Goal: Book appointment/travel/reservation

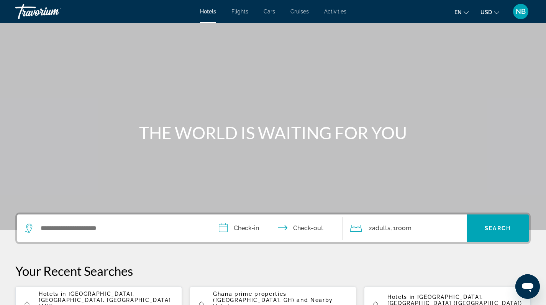
click at [341, 9] on span "Activities" at bounding box center [335, 11] width 22 height 6
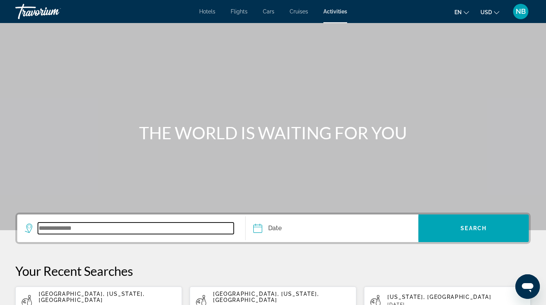
click at [128, 229] on input "Search widget" at bounding box center [136, 227] width 196 height 11
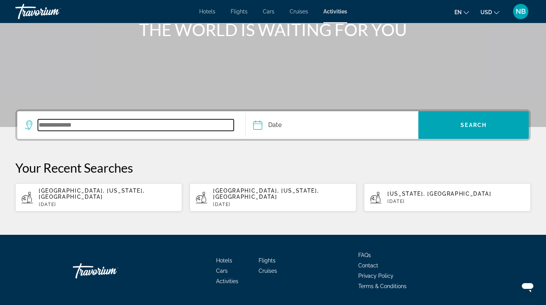
scroll to position [122, 0]
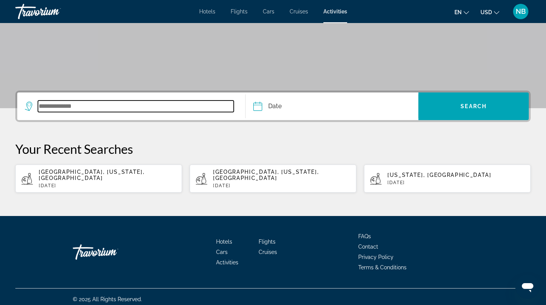
type input "*"
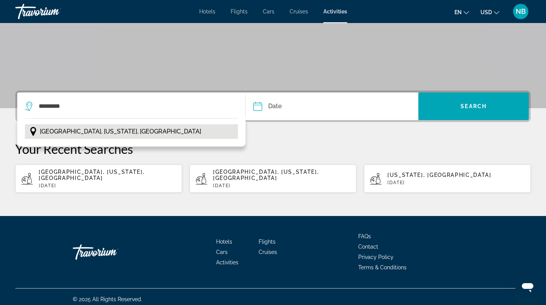
drag, startPoint x: 128, startPoint y: 229, endPoint x: 107, endPoint y: 130, distance: 101.4
click at [107, 130] on span "[GEOGRAPHIC_DATA], [US_STATE], [GEOGRAPHIC_DATA]" at bounding box center [120, 131] width 161 height 11
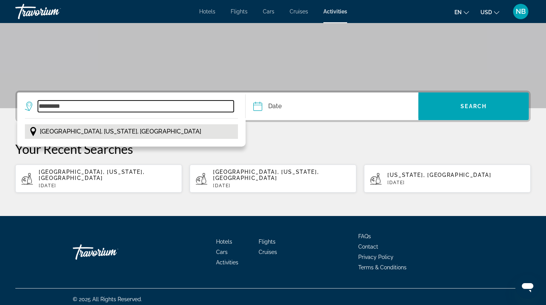
type input "**********"
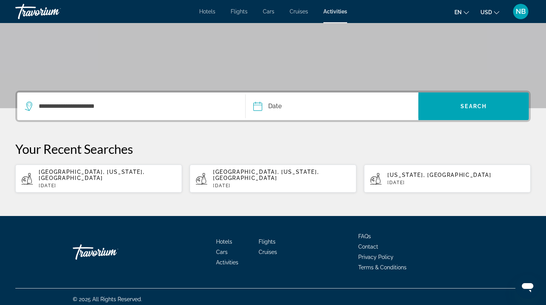
click at [310, 109] on input "Date" at bounding box center [293, 107] width 85 height 30
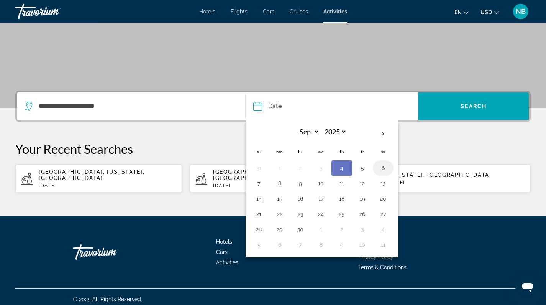
click at [382, 167] on button "6" at bounding box center [383, 167] width 12 height 11
type input "**********"
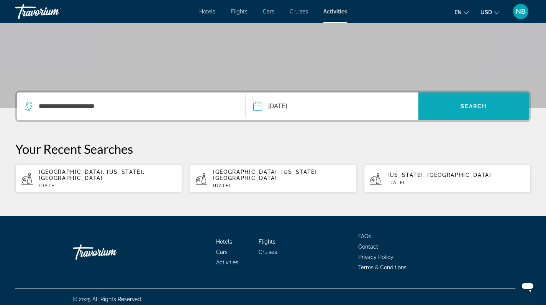
click at [477, 104] on span "Search" at bounding box center [474, 106] width 26 height 6
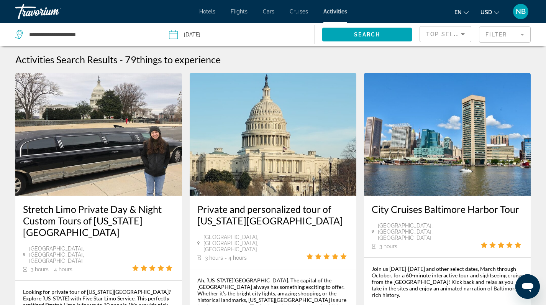
click at [507, 36] on mat-form-field "Filter" at bounding box center [505, 34] width 52 height 16
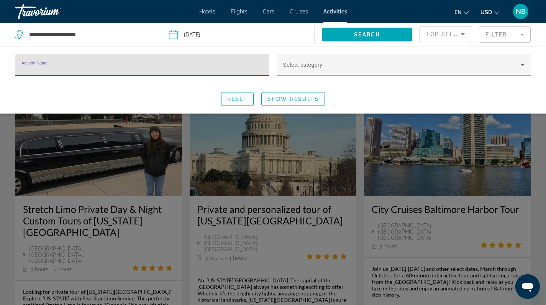
click at [217, 66] on input "Activity Name" at bounding box center [142, 68] width 242 height 9
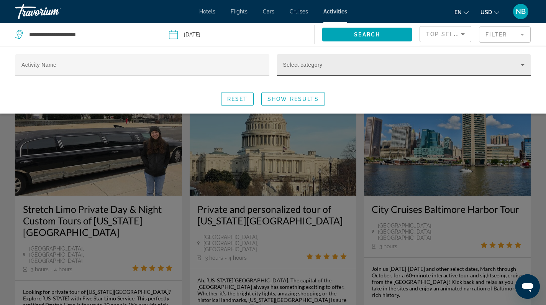
click at [319, 61] on div "Select category" at bounding box center [404, 64] width 242 height 21
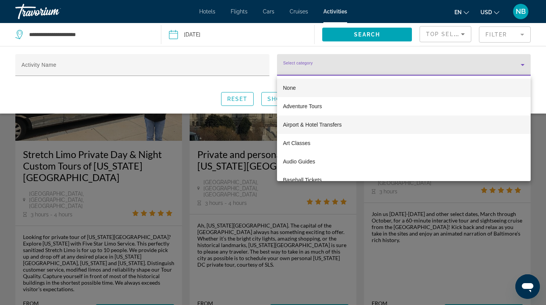
scroll to position [53, 0]
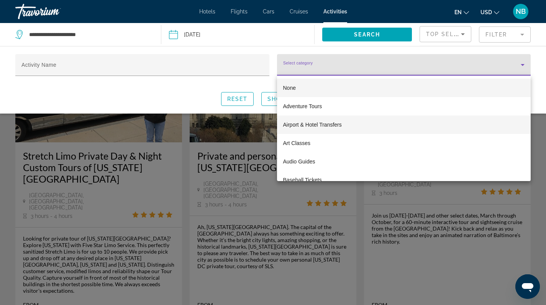
click at [357, 127] on mat-option "Airport & Hotel Transfers" at bounding box center [404, 124] width 254 height 18
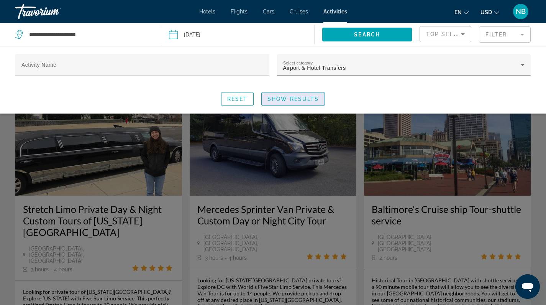
click at [291, 102] on span "Search widget" at bounding box center [293, 99] width 63 height 18
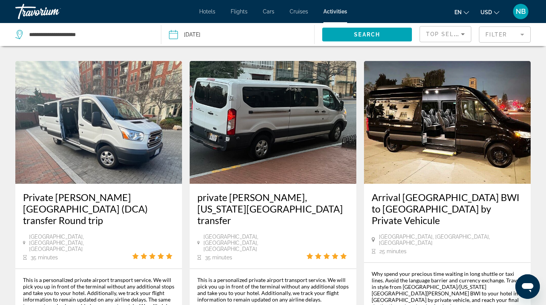
scroll to position [1033, 0]
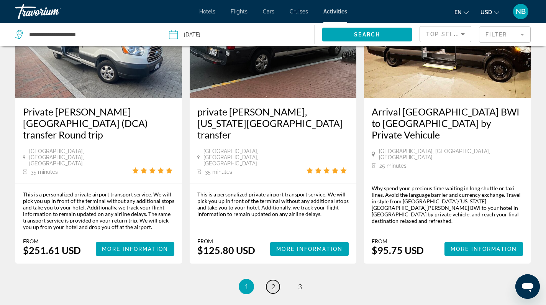
click at [272, 282] on span "2" at bounding box center [273, 286] width 4 height 8
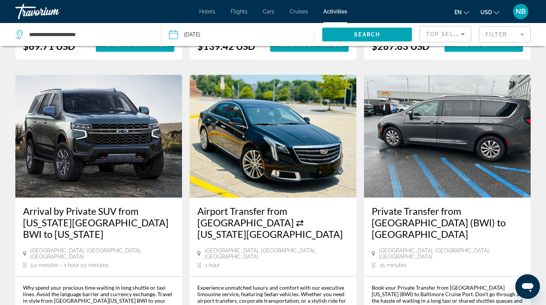
scroll to position [1165, 0]
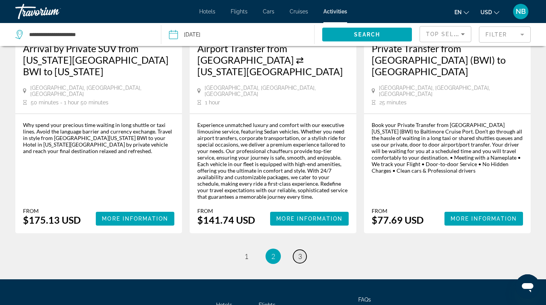
click at [303, 249] on link "page 3" at bounding box center [299, 255] width 13 height 13
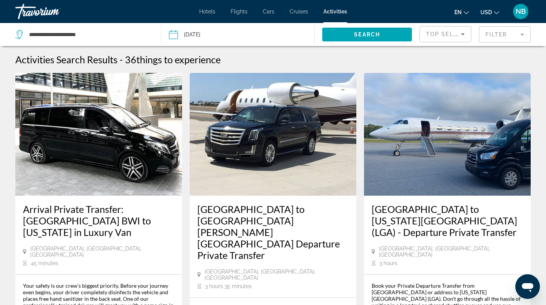
click at [512, 36] on mat-form-field "Filter" at bounding box center [505, 34] width 52 height 16
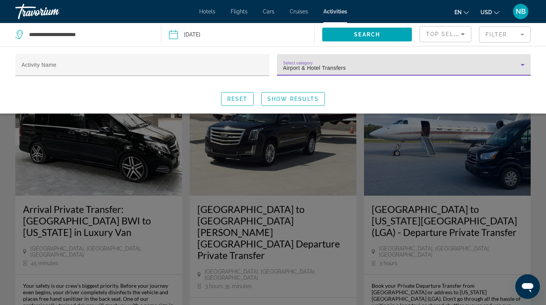
click at [377, 63] on div "Airport & Hotel Transfers" at bounding box center [402, 67] width 238 height 9
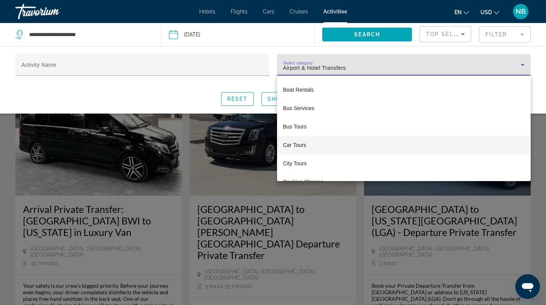
scroll to position [128, 0]
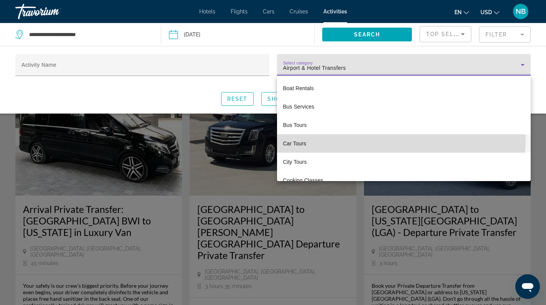
click at [348, 138] on mat-option "Car Tours" at bounding box center [404, 143] width 254 height 18
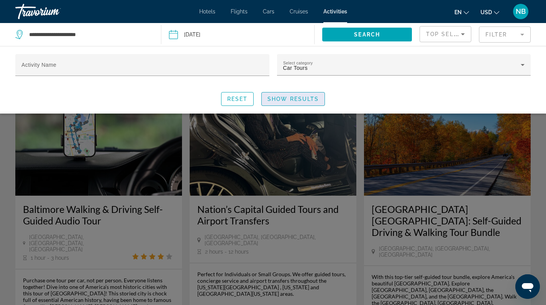
click at [310, 101] on span "Show Results" at bounding box center [292, 99] width 51 height 6
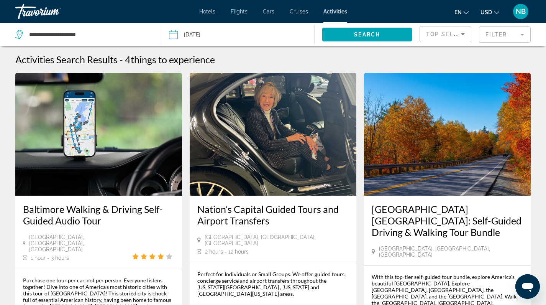
click at [441, 34] on span "Top Sellers" at bounding box center [448, 34] width 44 height 6
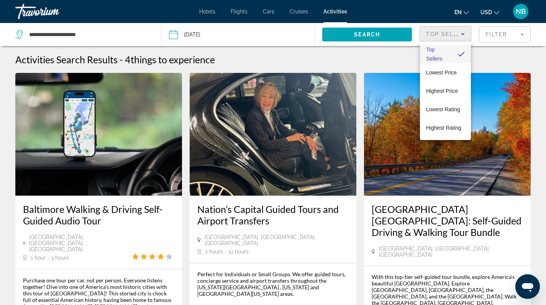
click at [491, 37] on div at bounding box center [273, 152] width 546 height 305
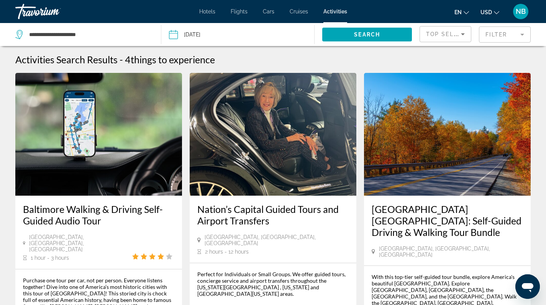
click at [523, 34] on mat-form-field "Filter" at bounding box center [505, 34] width 52 height 16
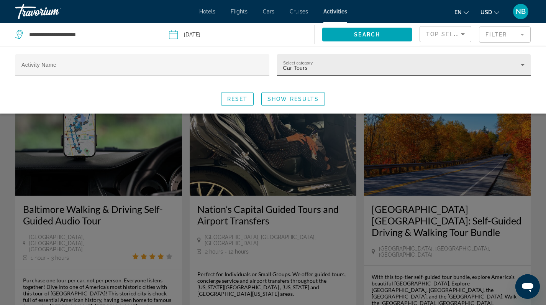
click at [487, 62] on div "Select category Car Tours" at bounding box center [404, 64] width 242 height 21
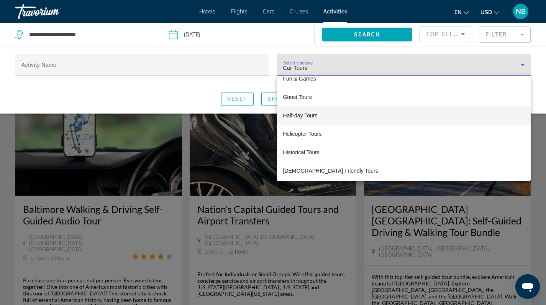
scroll to position [451, 0]
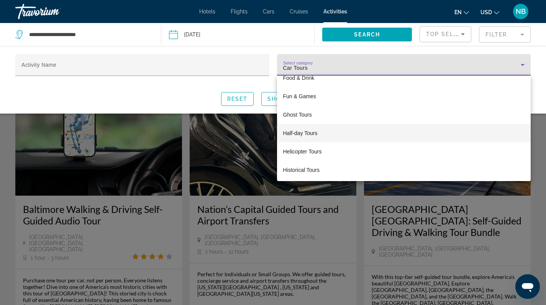
click at [366, 129] on mat-option "Half-day Tours" at bounding box center [404, 133] width 254 height 18
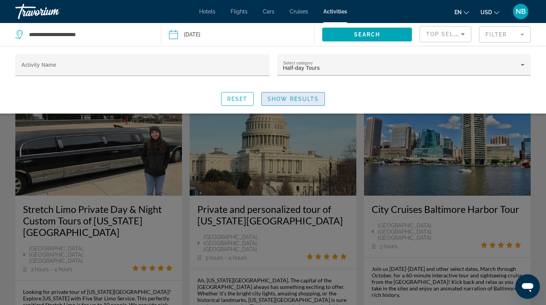
click at [316, 98] on span "Show Results" at bounding box center [292, 99] width 51 height 6
